Goal: Use online tool/utility: Use online tool/utility

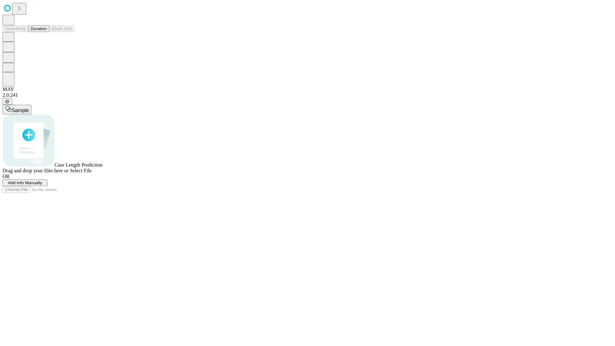
click at [47, 32] on button "Duration" at bounding box center [38, 28] width 21 height 7
click at [92, 173] on span "Select File" at bounding box center [81, 170] width 22 height 5
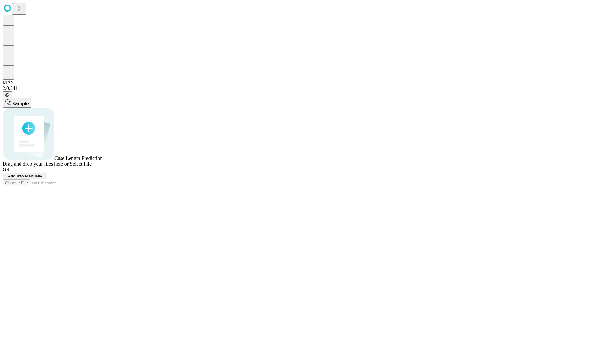
click at [92, 167] on span "Select File" at bounding box center [81, 163] width 22 height 5
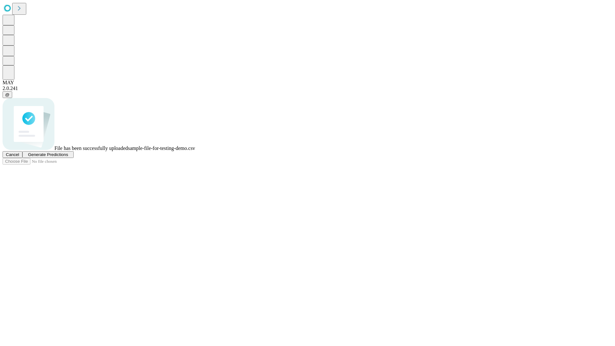
click at [68, 157] on span "Generate Predictions" at bounding box center [48, 154] width 40 height 5
